Goal: Transaction & Acquisition: Purchase product/service

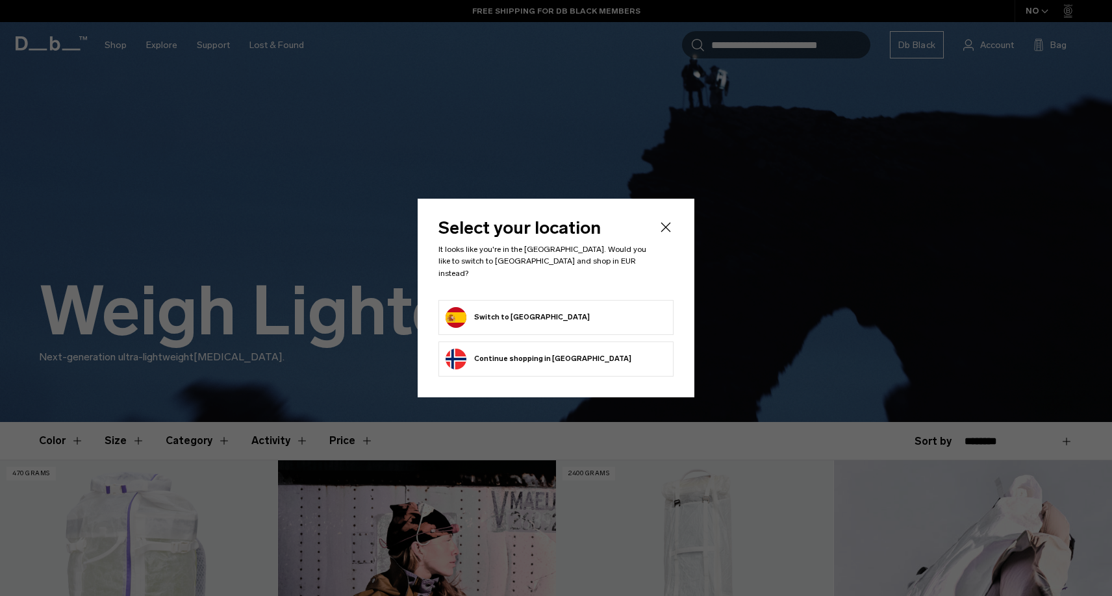
click at [497, 312] on button "Switch to Spain" at bounding box center [518, 317] width 144 height 21
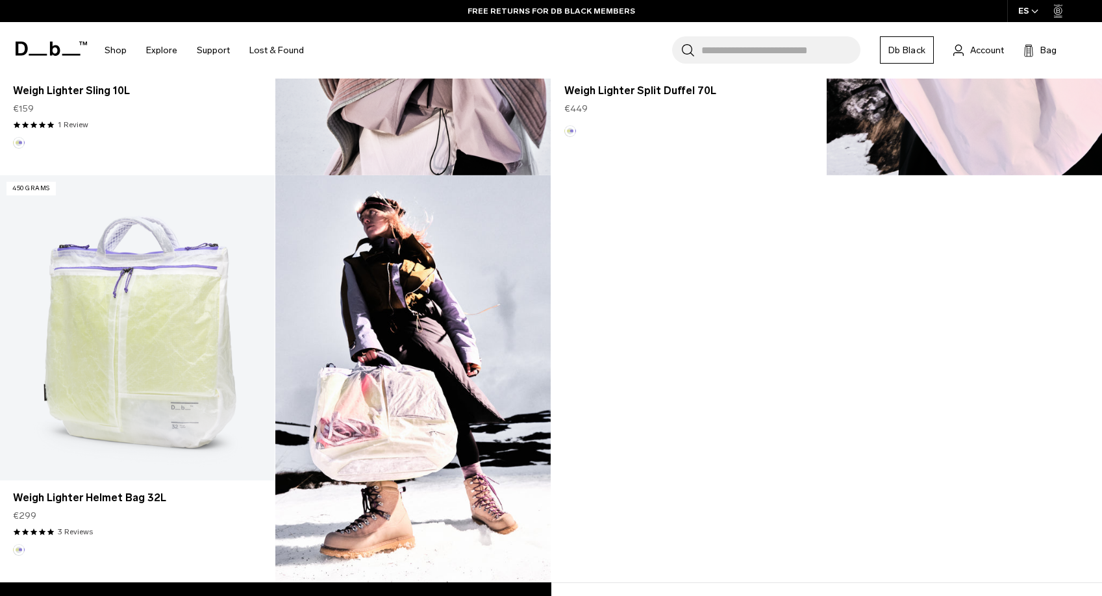
scroll to position [759, 0]
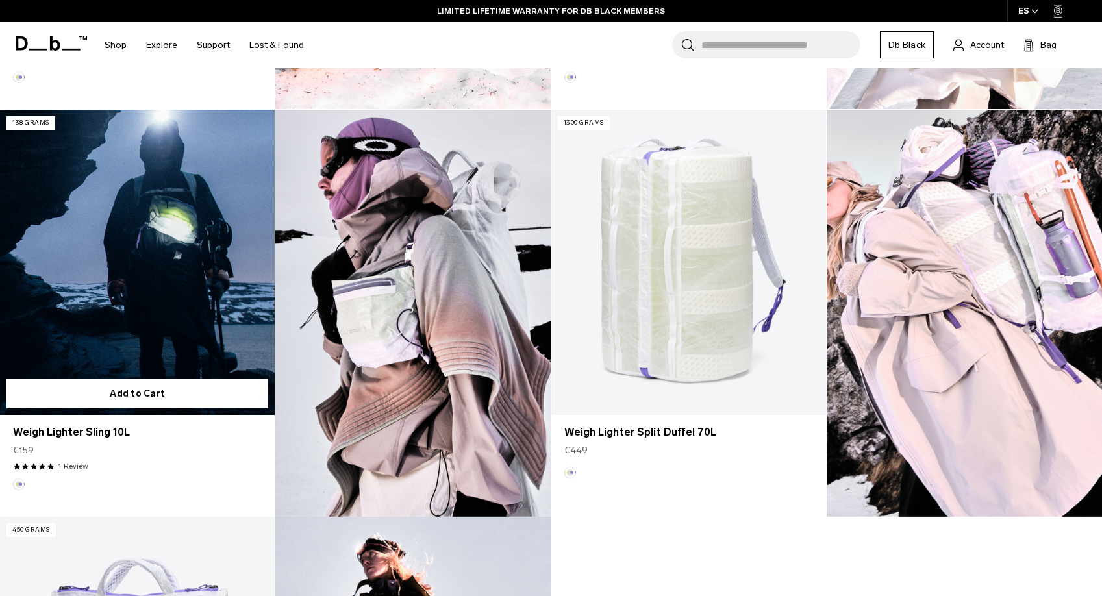
click at [175, 286] on link "Weigh Lighter Sling 10L" at bounding box center [137, 262] width 275 height 305
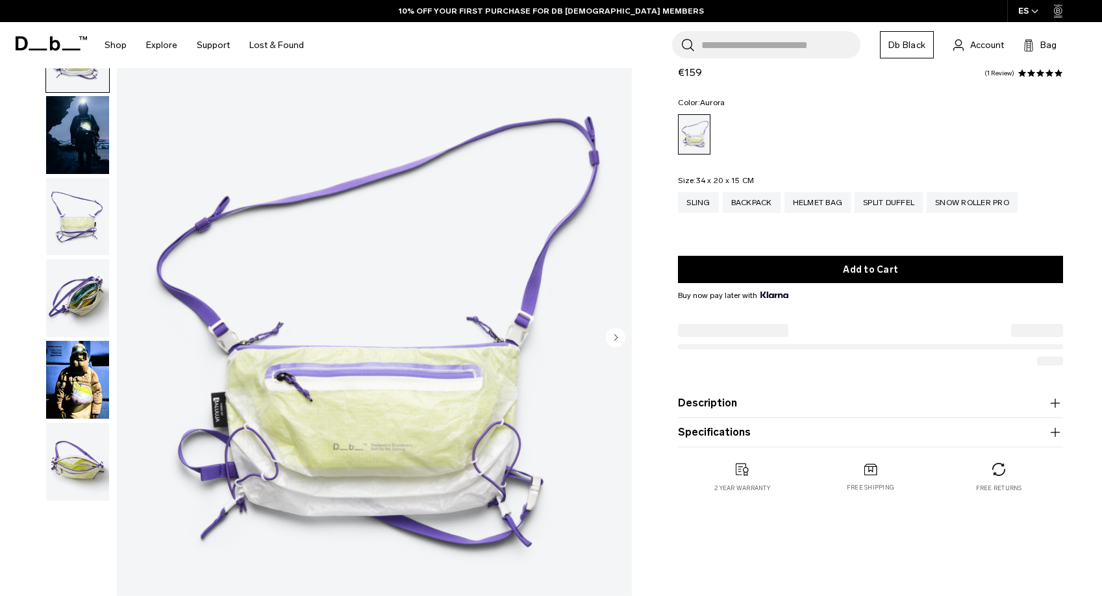
scroll to position [74, 0]
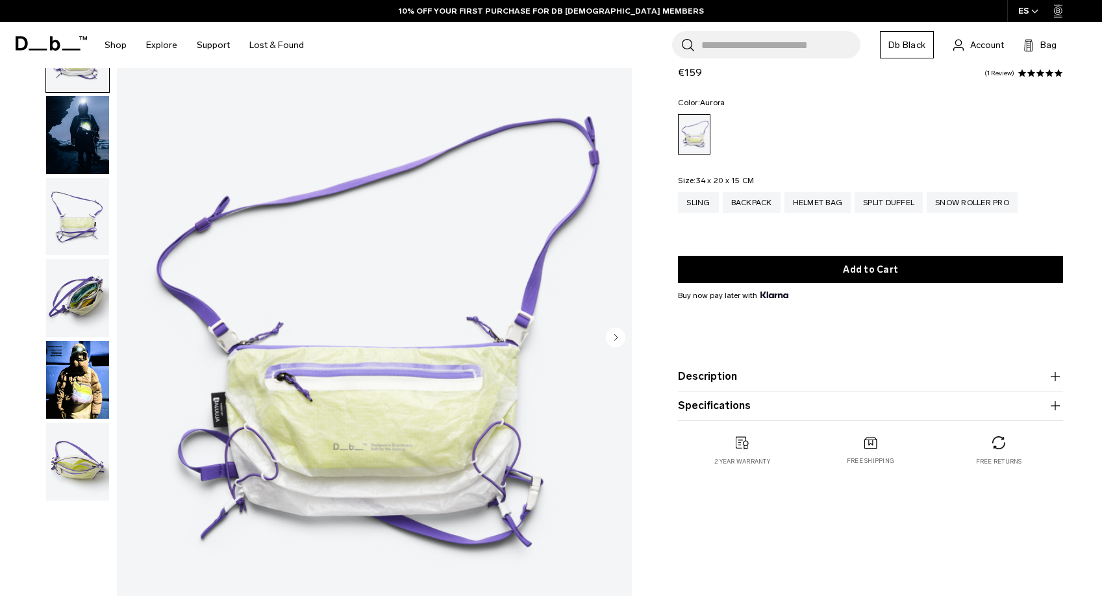
click at [92, 218] on img "button" at bounding box center [77, 217] width 63 height 78
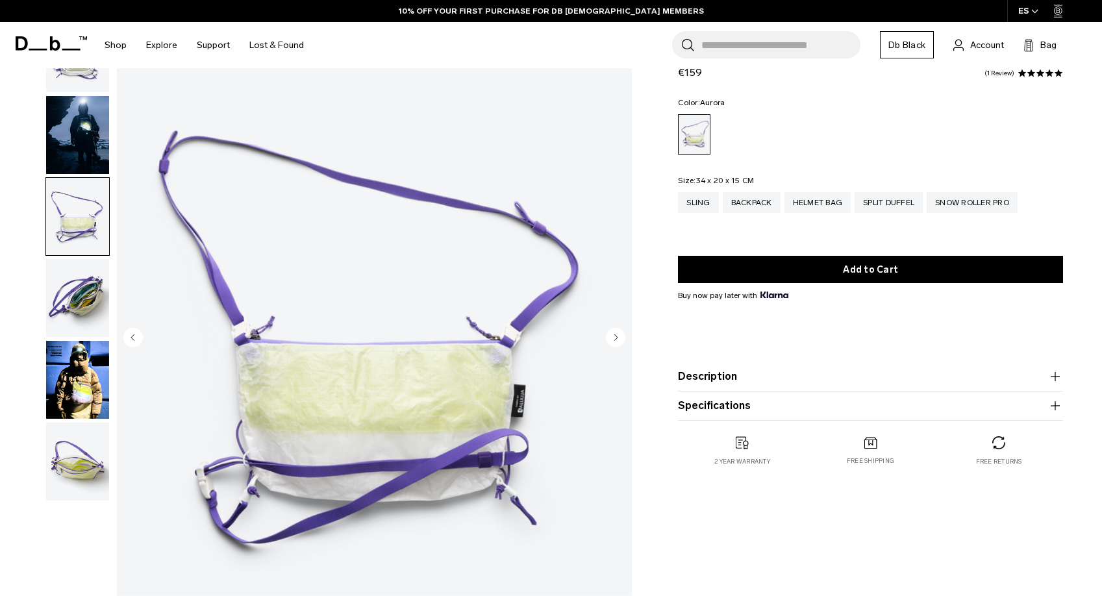
drag, startPoint x: 84, startPoint y: 305, endPoint x: 75, endPoint y: 348, distance: 43.2
click at [84, 305] on img "button" at bounding box center [77, 298] width 63 height 78
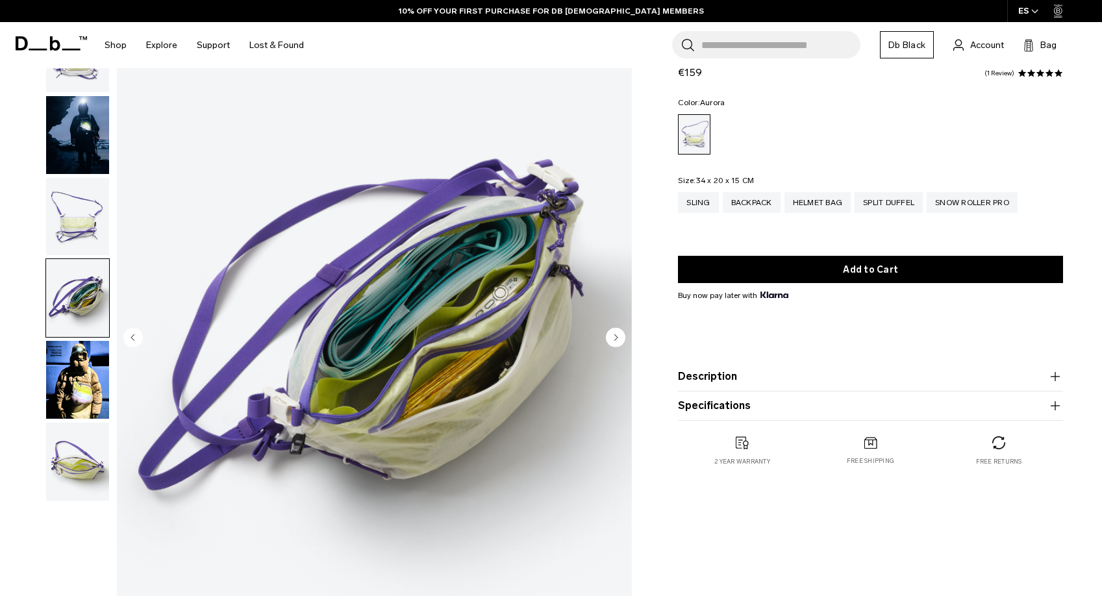
click at [76, 382] on img "button" at bounding box center [77, 380] width 63 height 78
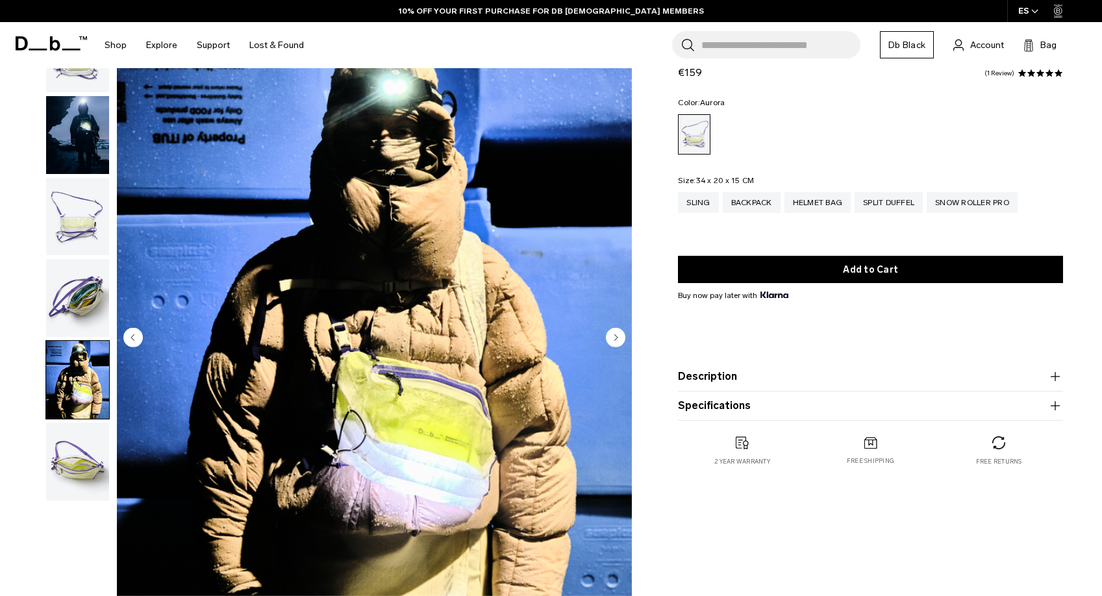
click at [95, 479] on img "button" at bounding box center [77, 462] width 63 height 78
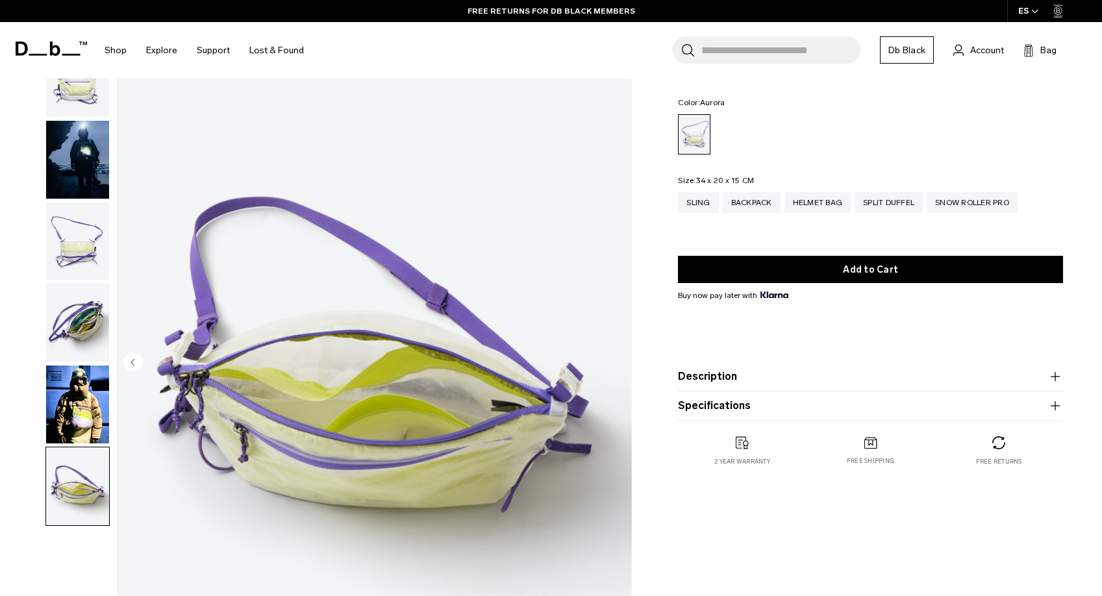
scroll to position [0, 0]
